Goal: Information Seeking & Learning: Compare options

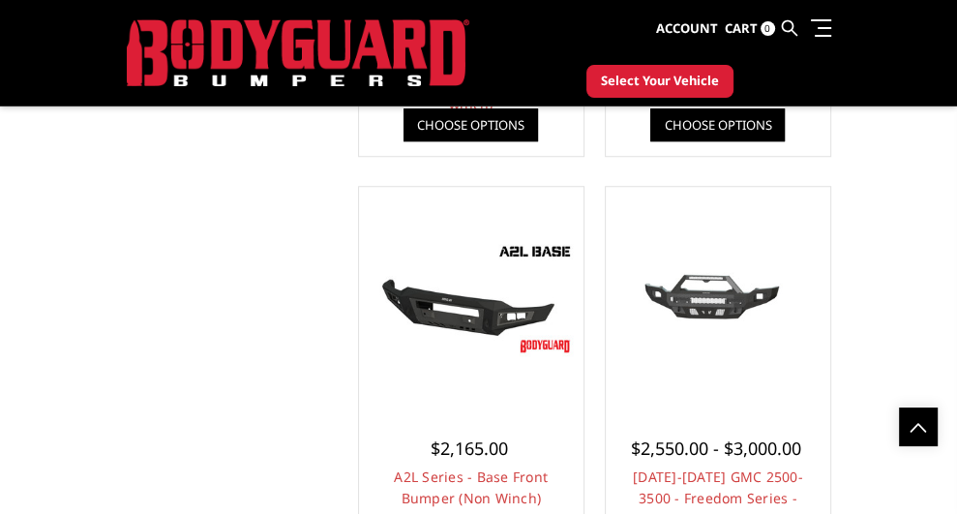
scroll to position [677, 0]
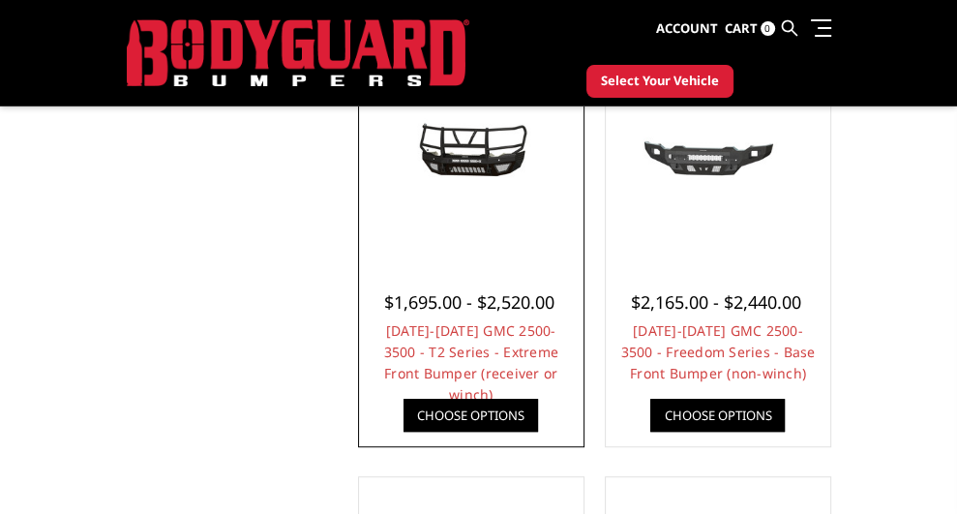
click at [476, 407] on link "Choose Options" at bounding box center [470, 415] width 134 height 33
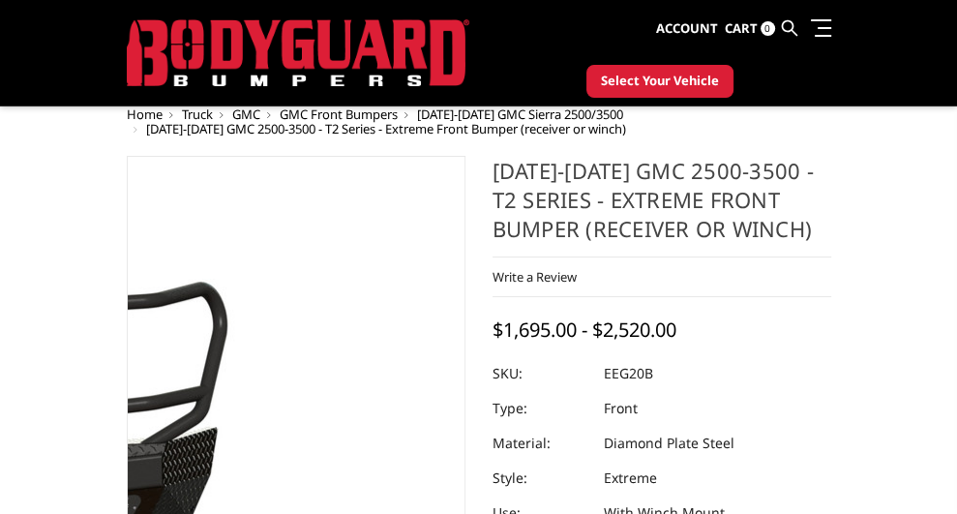
scroll to position [194, 0]
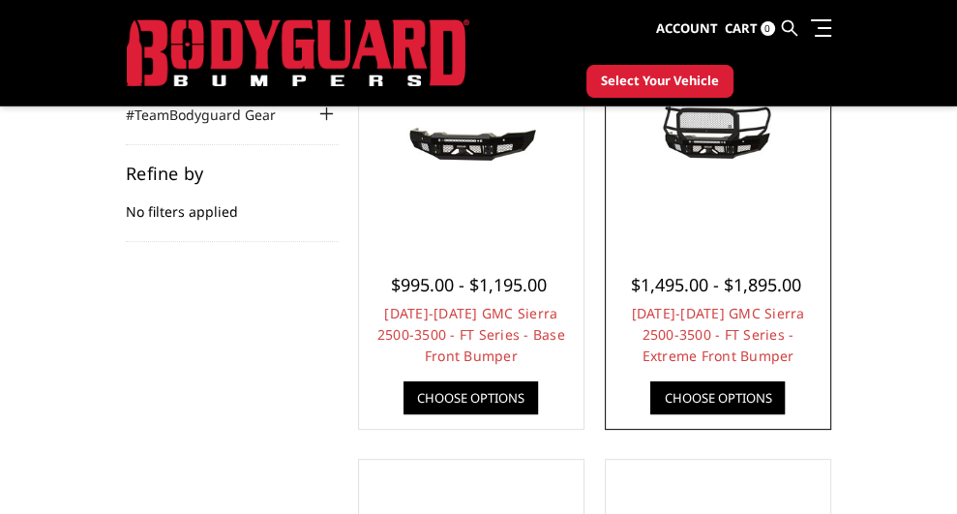
scroll to position [244, 0]
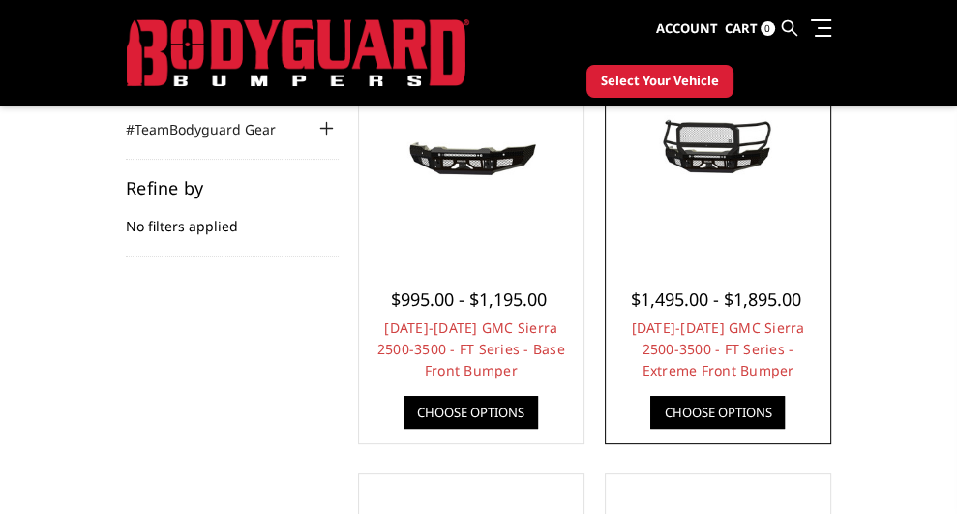
click at [695, 410] on link "Choose Options" at bounding box center [717, 412] width 134 height 33
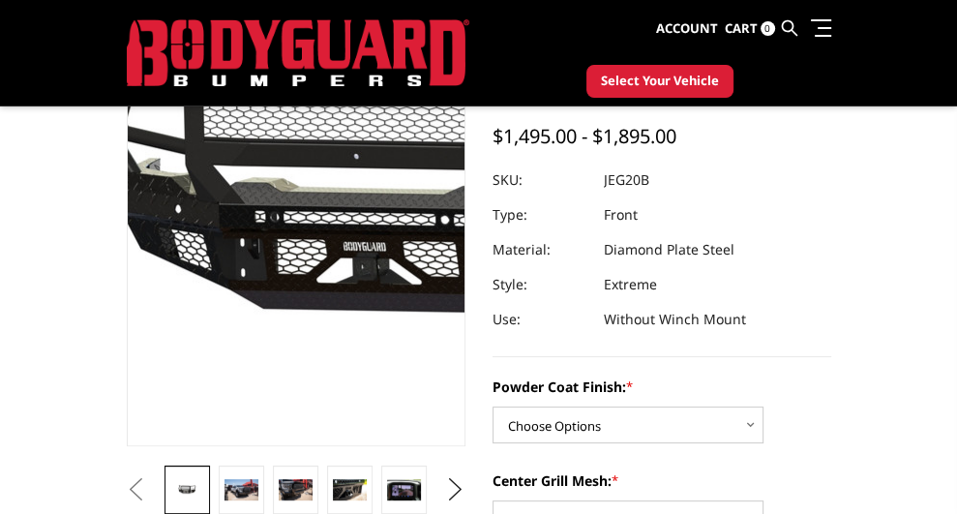
scroll to position [97, 0]
